Goal: Task Accomplishment & Management: Manage account settings

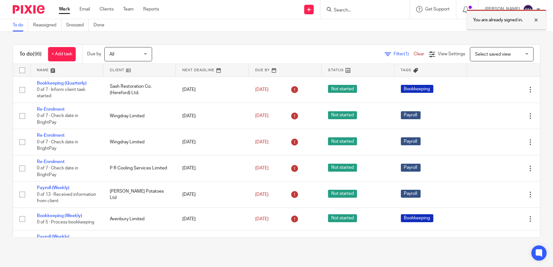
click at [535, 20] on div at bounding box center [531, 20] width 17 height 8
click at [346, 9] on input "Search" at bounding box center [361, 11] width 57 height 6
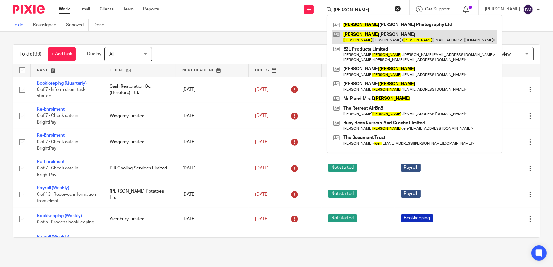
type input "[PERSON_NAME]"
click at [380, 38] on link at bounding box center [414, 37] width 165 height 15
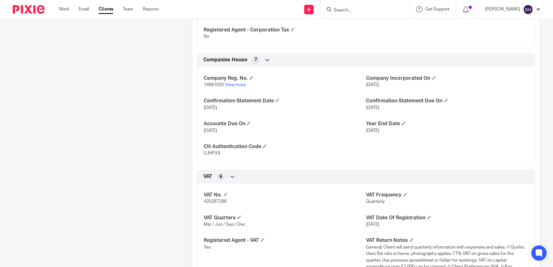
scroll to position [462, 0]
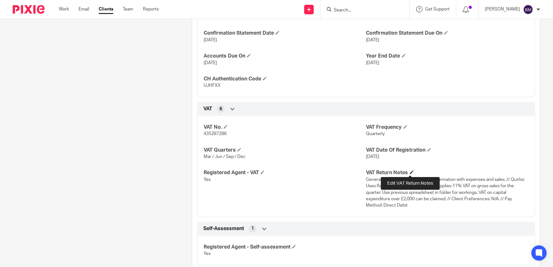
click at [410, 171] on span at bounding box center [412, 172] width 4 height 4
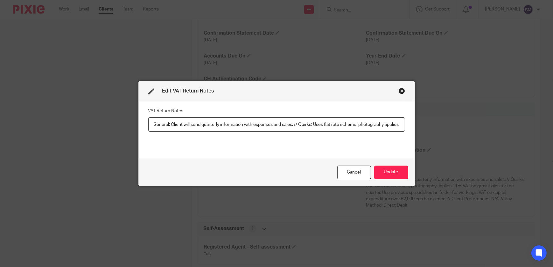
scroll to position [0, 395]
click at [291, 124] on input "General: Client will send quarterly information with expenses and sales. // Qui…" at bounding box center [276, 124] width 257 height 14
type input "General: Client will send quarterly information with expenses and sales. // Qui…"
click at [401, 171] on button "Update" at bounding box center [391, 173] width 34 height 14
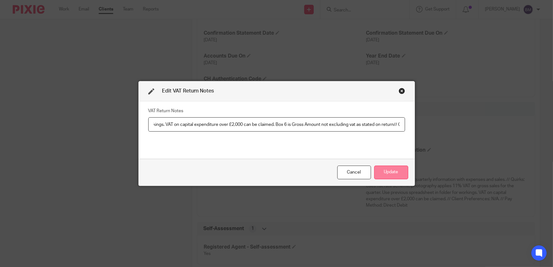
scroll to position [0, 0]
